Goal: Task Accomplishment & Management: Use online tool/utility

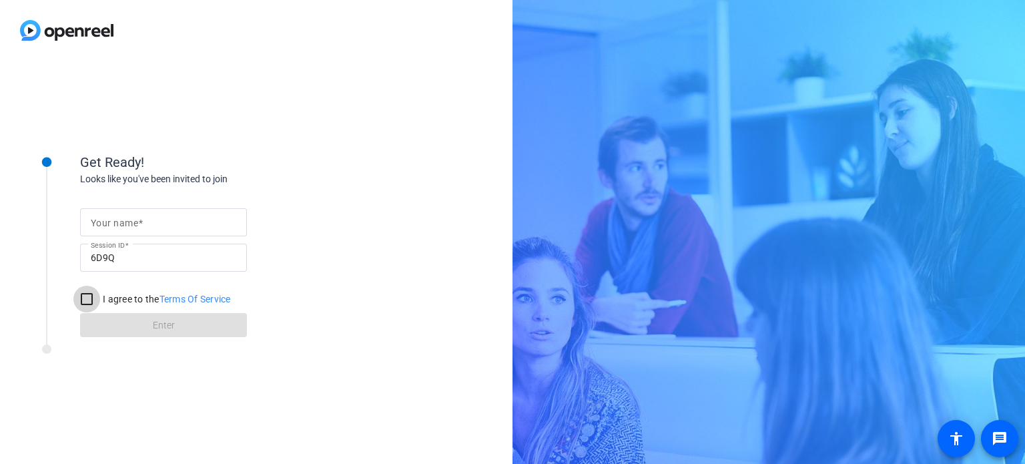
click at [84, 301] on input "I agree to the Terms Of Service" at bounding box center [86, 299] width 27 height 27
checkbox input "true"
click at [153, 218] on input "Your name" at bounding box center [163, 222] width 145 height 16
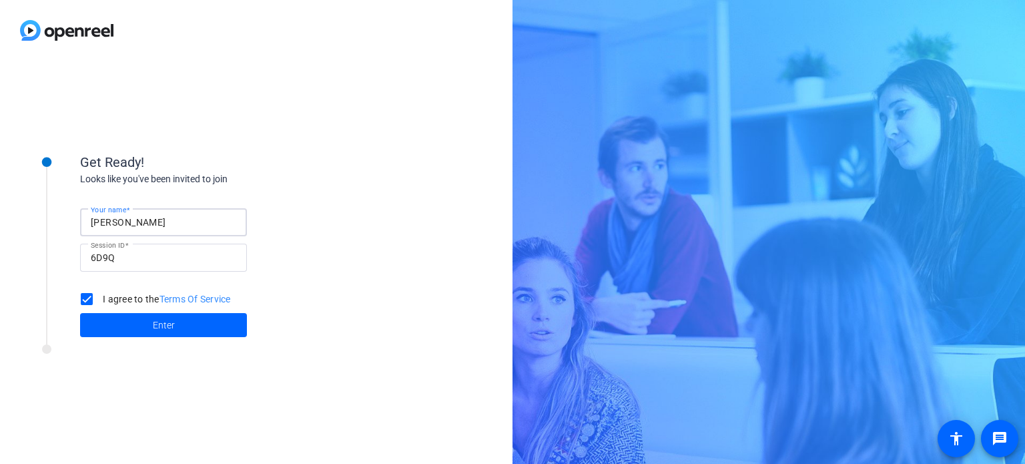
type input "[PERSON_NAME]"
click at [322, 188] on div "Get Ready! Looks like you've been invited to join Your name [PERSON_NAME] Sessi…" at bounding box center [213, 245] width 267 height 186
click at [187, 332] on span at bounding box center [163, 325] width 167 height 32
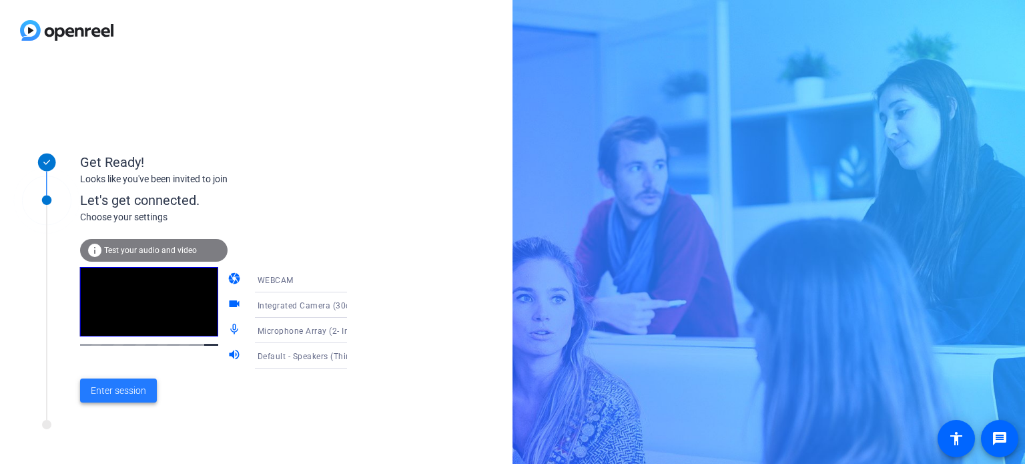
click at [128, 392] on span "Enter session" at bounding box center [118, 391] width 55 height 14
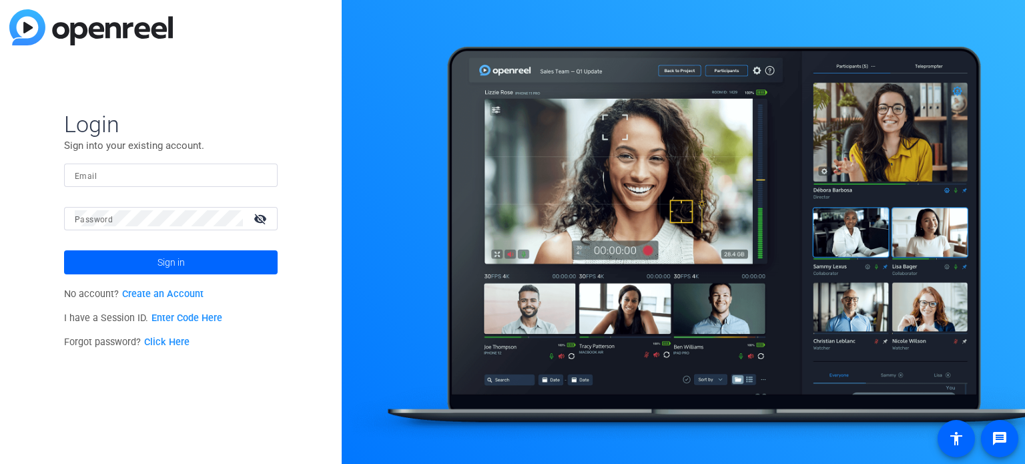
click at [196, 319] on link "Enter Code Here" at bounding box center [186, 317] width 71 height 11
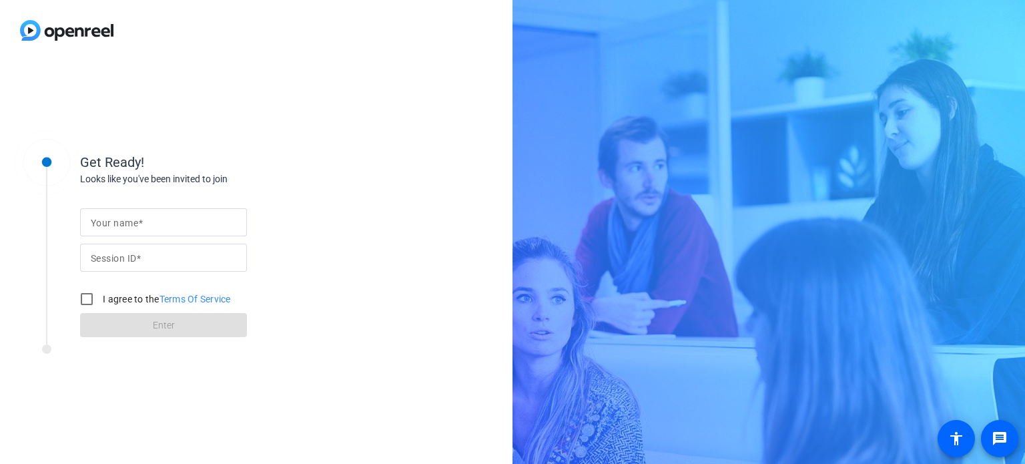
click at [169, 230] on input "Your name" at bounding box center [163, 222] width 145 height 16
type input "[PERSON_NAME]"
click at [85, 272] on div at bounding box center [163, 279] width 167 height 15
click at [105, 262] on mat-label "Session ID" at bounding box center [113, 258] width 45 height 11
click at [105, 262] on input "Session ID" at bounding box center [163, 258] width 145 height 16
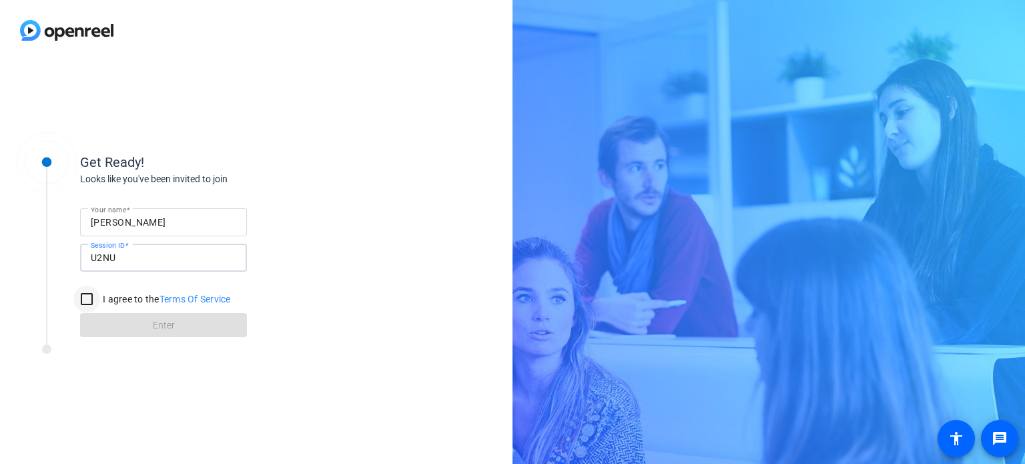
type input "U2NU"
click at [91, 301] on input "I agree to the Terms Of Service" at bounding box center [86, 299] width 27 height 27
checkbox input "true"
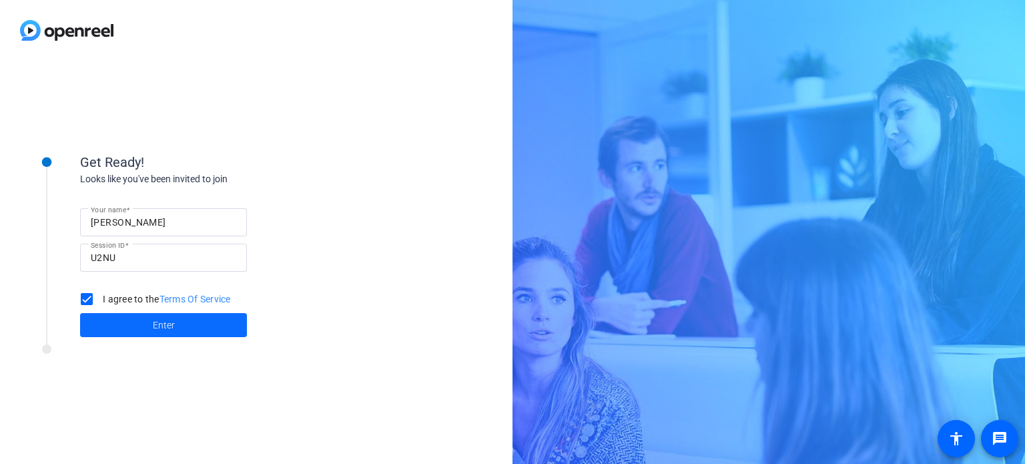
click at [130, 320] on span at bounding box center [163, 325] width 167 height 32
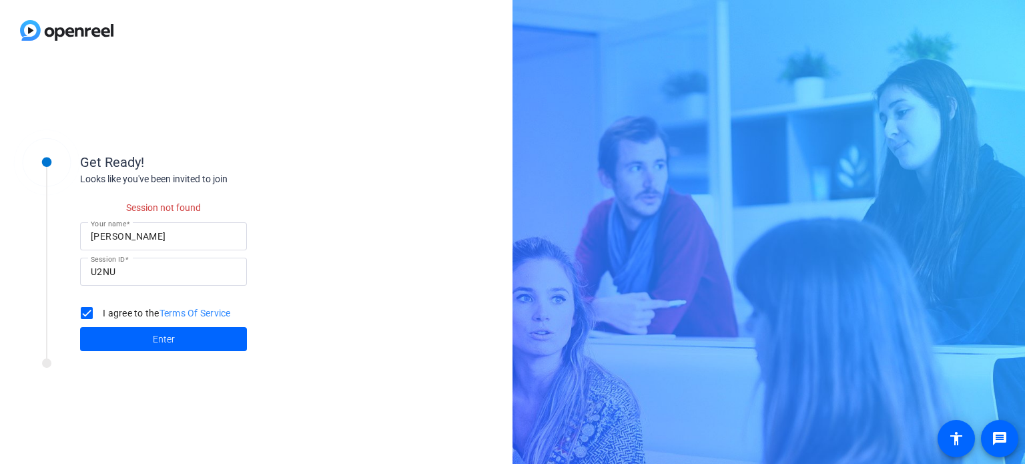
click at [161, 272] on input "U2NU" at bounding box center [163, 272] width 145 height 16
type input "U2Nu"
click at [131, 336] on span at bounding box center [163, 339] width 167 height 32
